Goal: Transaction & Acquisition: Purchase product/service

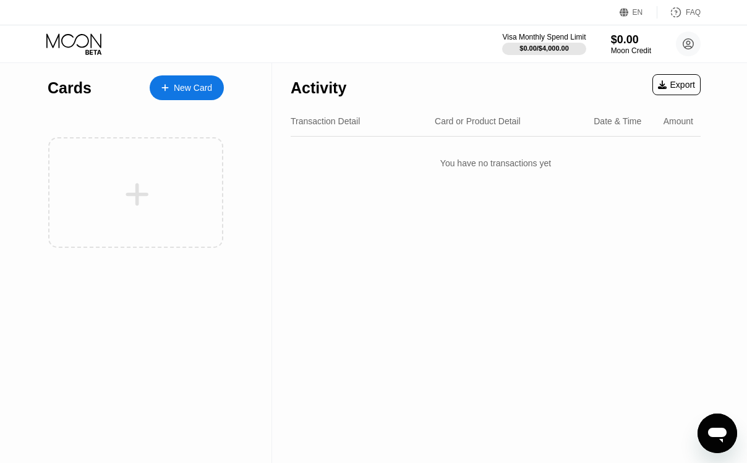
click at [168, 87] on icon at bounding box center [164, 87] width 7 height 9
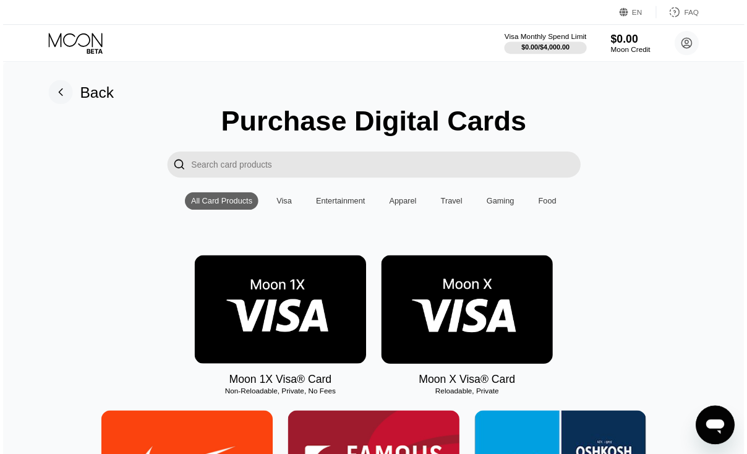
scroll to position [27, 0]
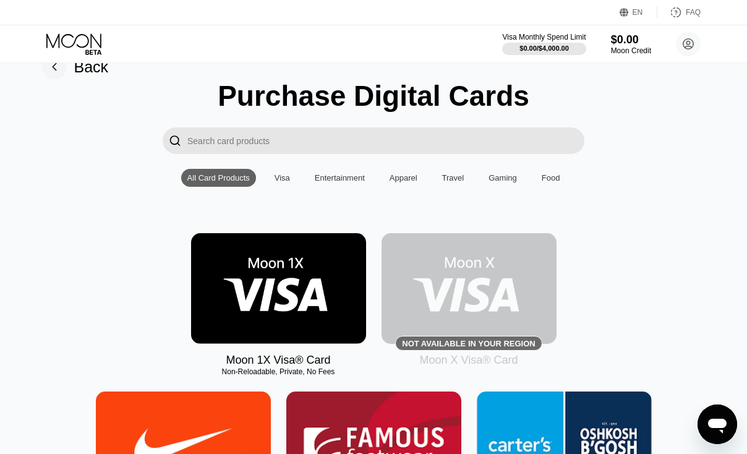
click at [270, 171] on div "Visa" at bounding box center [282, 178] width 28 height 18
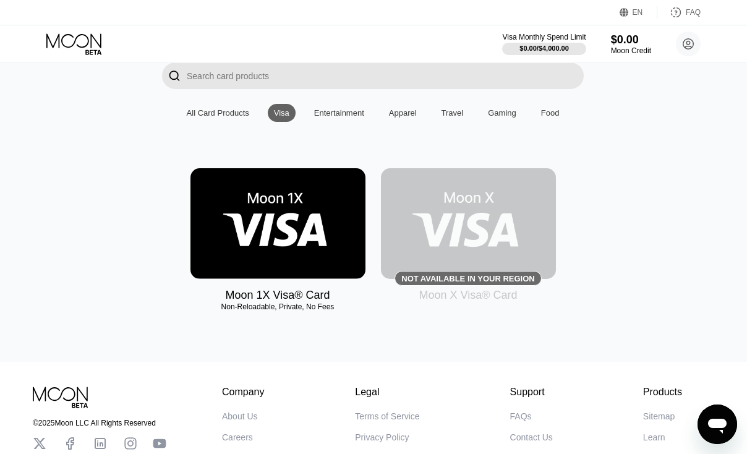
scroll to position [93, 1]
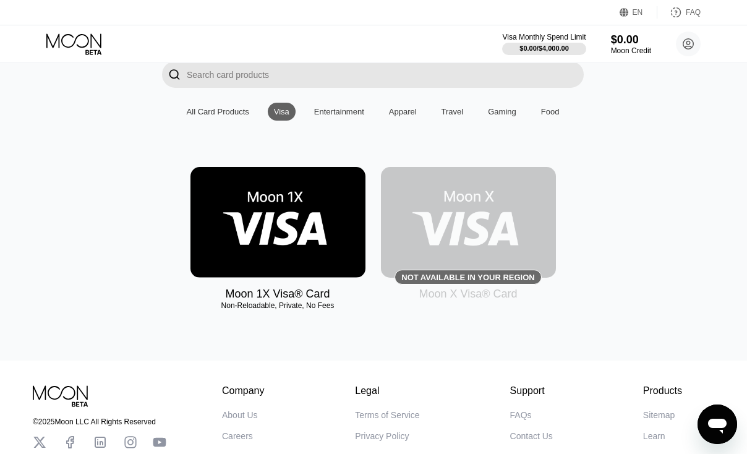
click at [497, 227] on img at bounding box center [468, 222] width 175 height 111
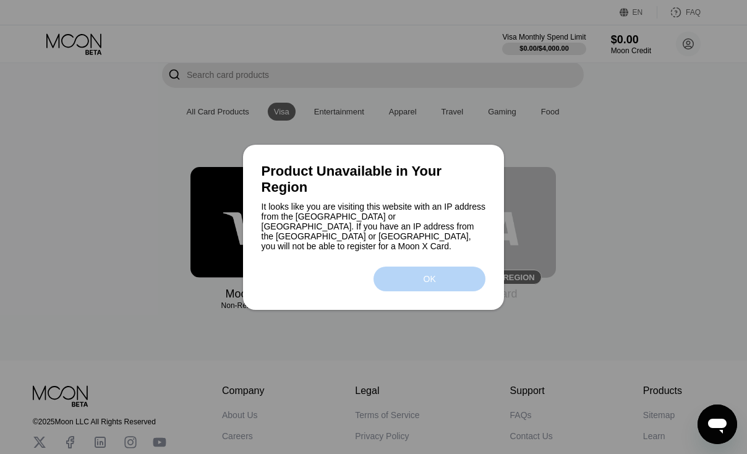
click at [442, 270] on div "OK" at bounding box center [429, 278] width 112 height 25
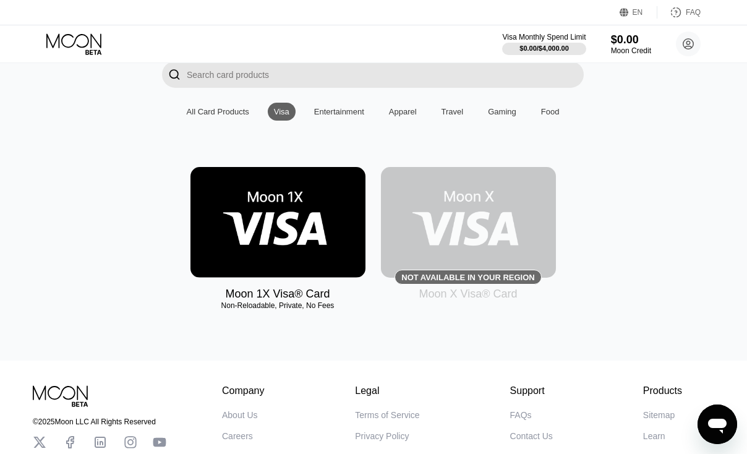
click at [330, 239] on img at bounding box center [277, 222] width 175 height 111
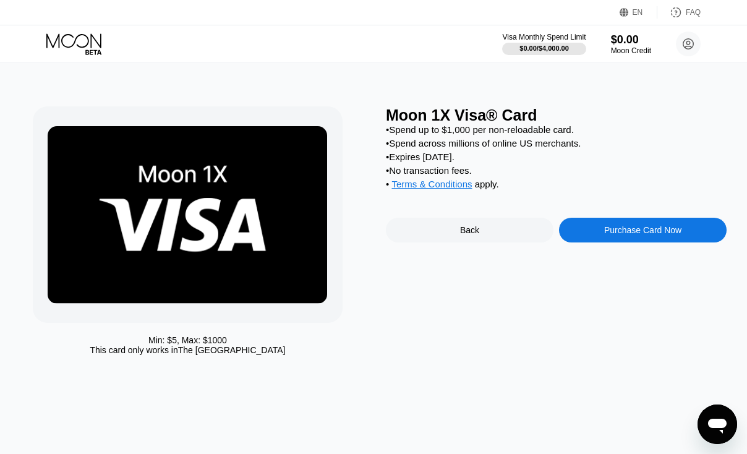
click at [642, 226] on div "Purchase Card Now" at bounding box center [643, 230] width 168 height 25
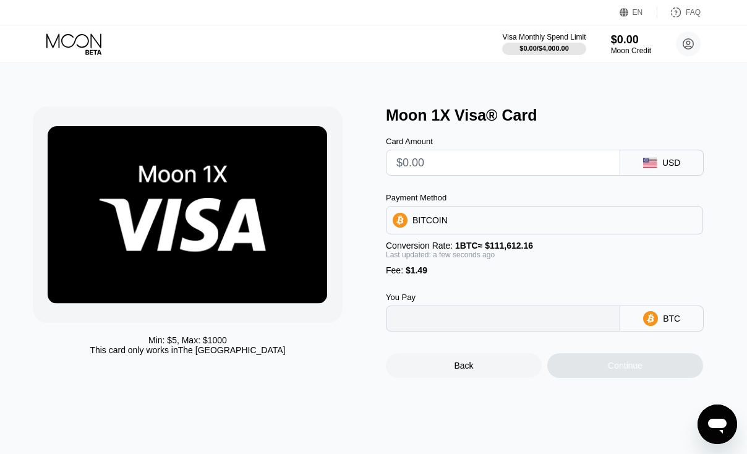
type input "0"
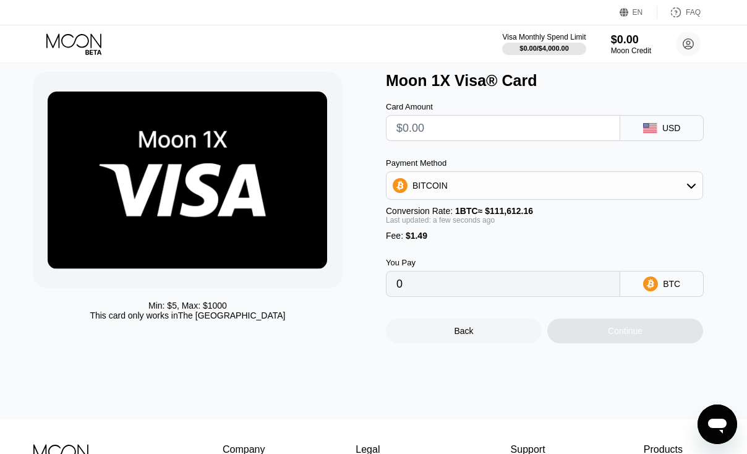
scroll to position [37, 0]
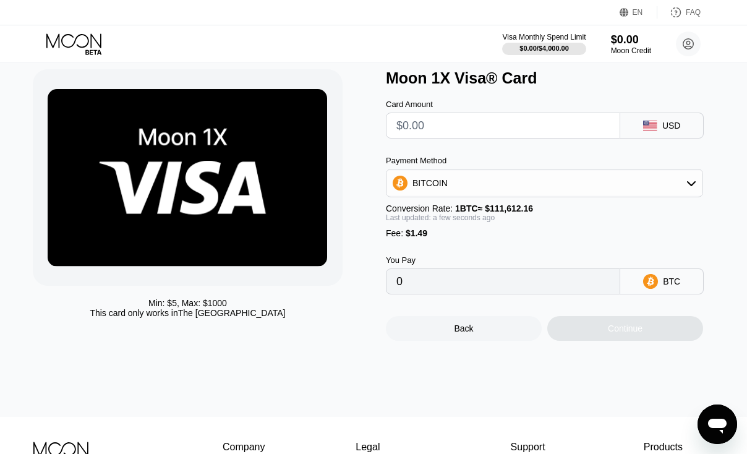
click at [569, 284] on input "0" at bounding box center [502, 281] width 213 height 25
click at [540, 288] on input "0" at bounding box center [502, 281] width 213 height 25
click at [444, 135] on input "text" at bounding box center [502, 125] width 213 height 25
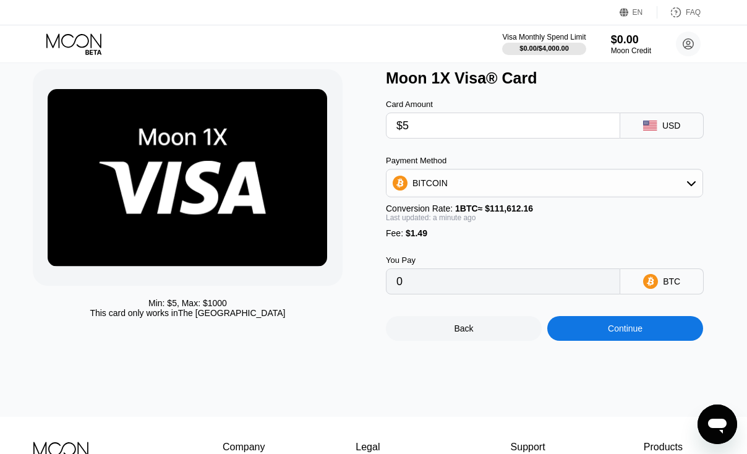
type input "$5"
type input "0.00005815"
click at [613, 162] on div "Payment Method" at bounding box center [544, 160] width 317 height 9
click at [644, 339] on div "Continue" at bounding box center [625, 328] width 156 height 25
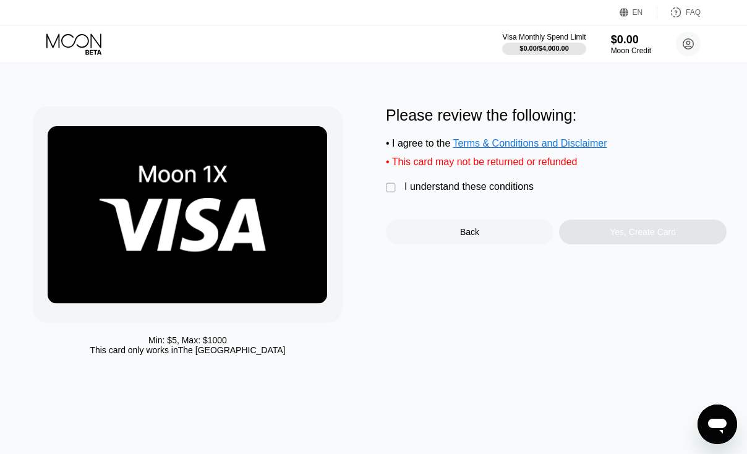
click at [383, 186] on div "Min: $ 5 , Max: $ 1000 This card only works in [GEOGRAPHIC_DATA] Please review …" at bounding box center [373, 233] width 681 height 255
click at [392, 187] on div "" at bounding box center [392, 188] width 12 height 12
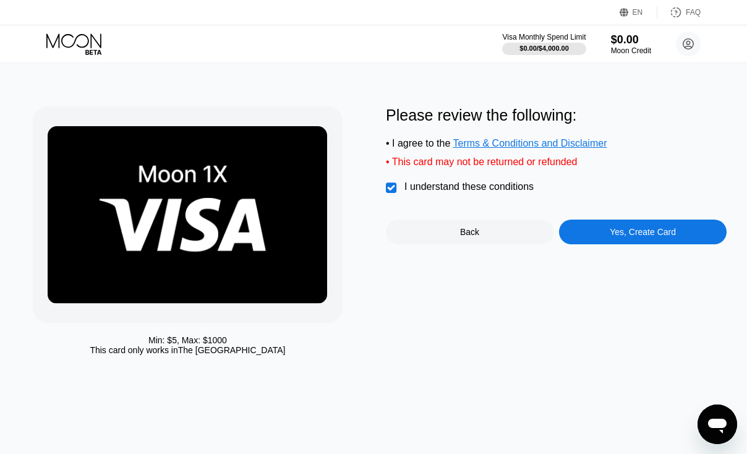
click at [642, 218] on div "Please review the following: • I agree to the Terms & Conditions and Disclaimer…" at bounding box center [556, 175] width 341 height 138
click at [642, 227] on div "Yes, Create Card" at bounding box center [643, 232] width 66 height 10
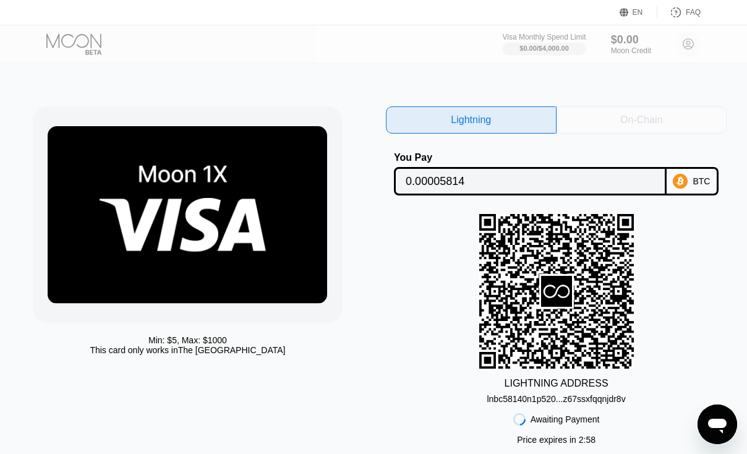
click at [614, 117] on div "On-Chain" at bounding box center [641, 119] width 171 height 27
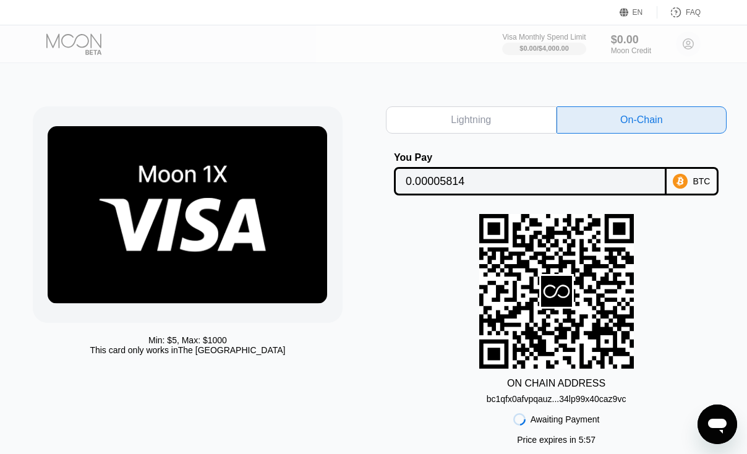
click at [440, 116] on div "Lightning" at bounding box center [471, 119] width 171 height 27
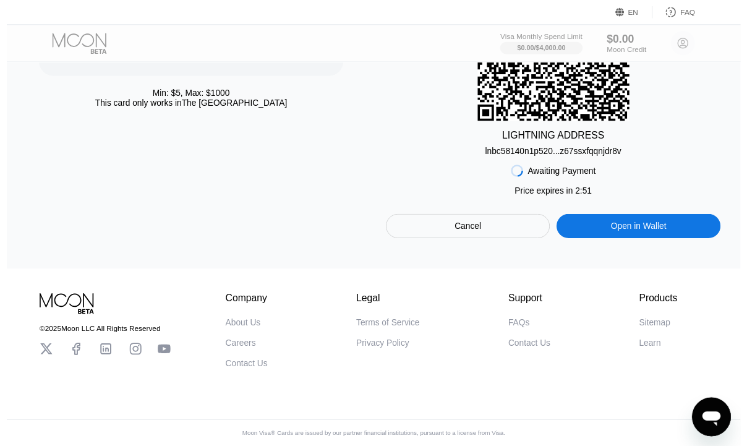
scroll to position [249, 0]
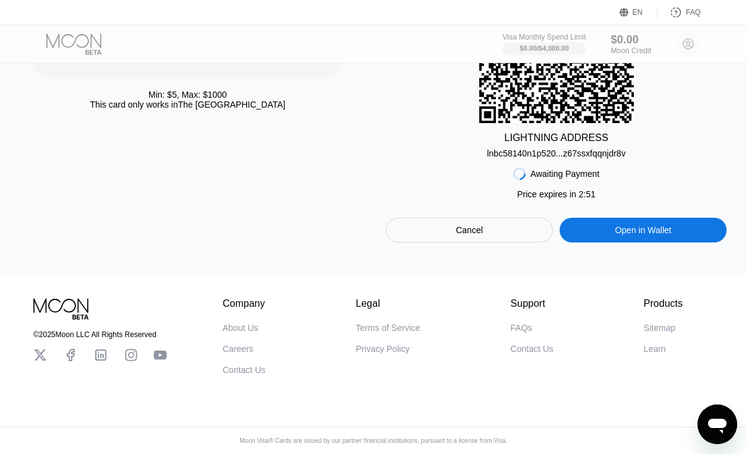
click at [621, 234] on div "Open in Wallet" at bounding box center [643, 230] width 167 height 25
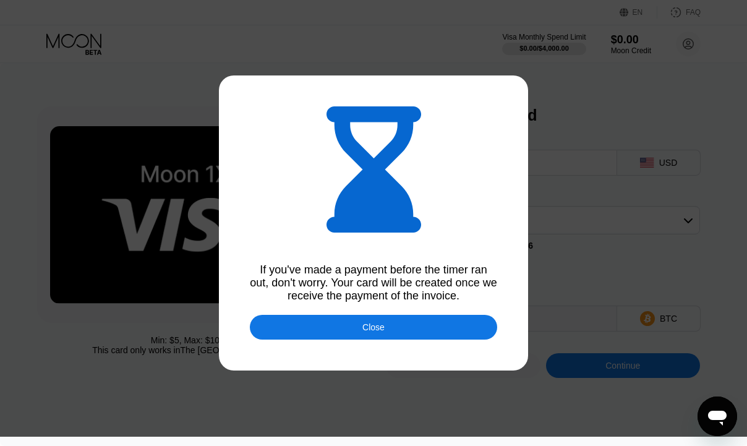
type input "0.00005828"
